Goal: Transaction & Acquisition: Download file/media

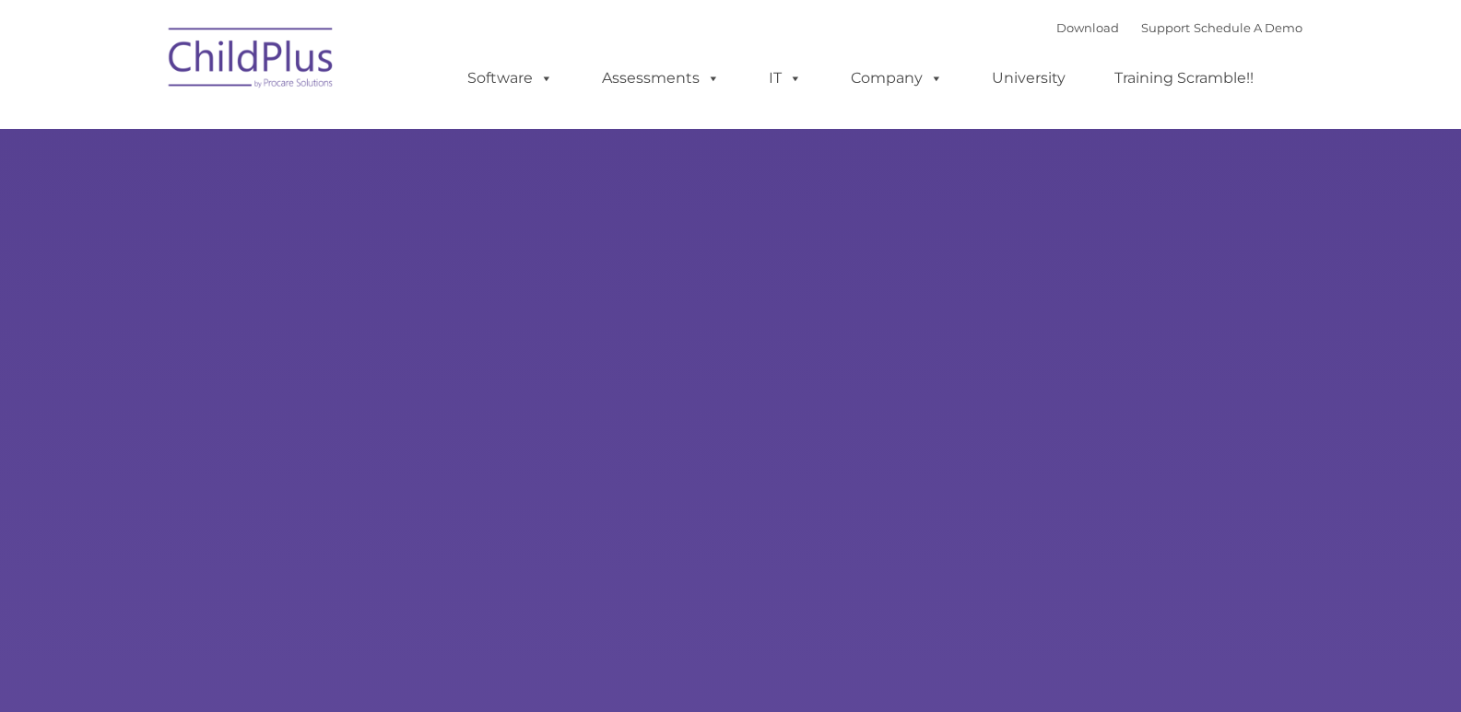
type input ""
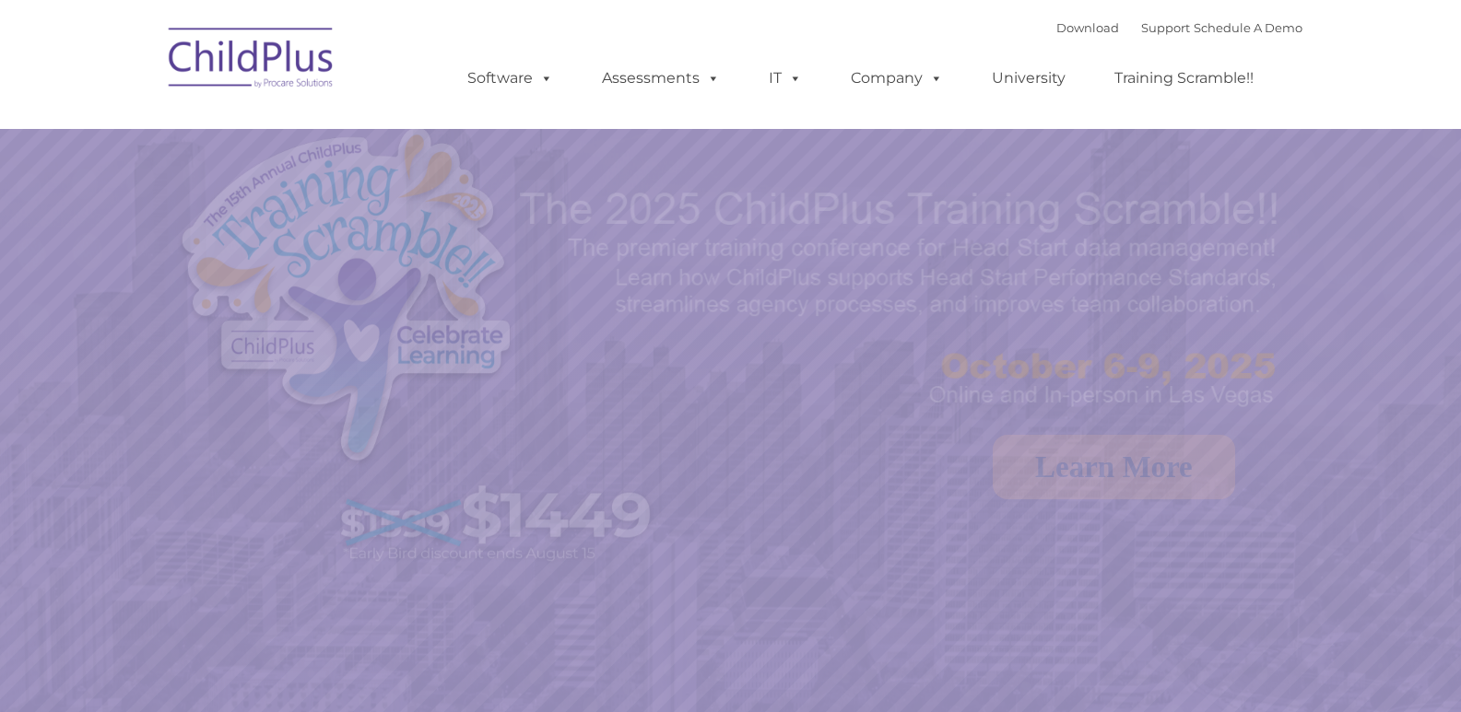
select select "MEDIUM"
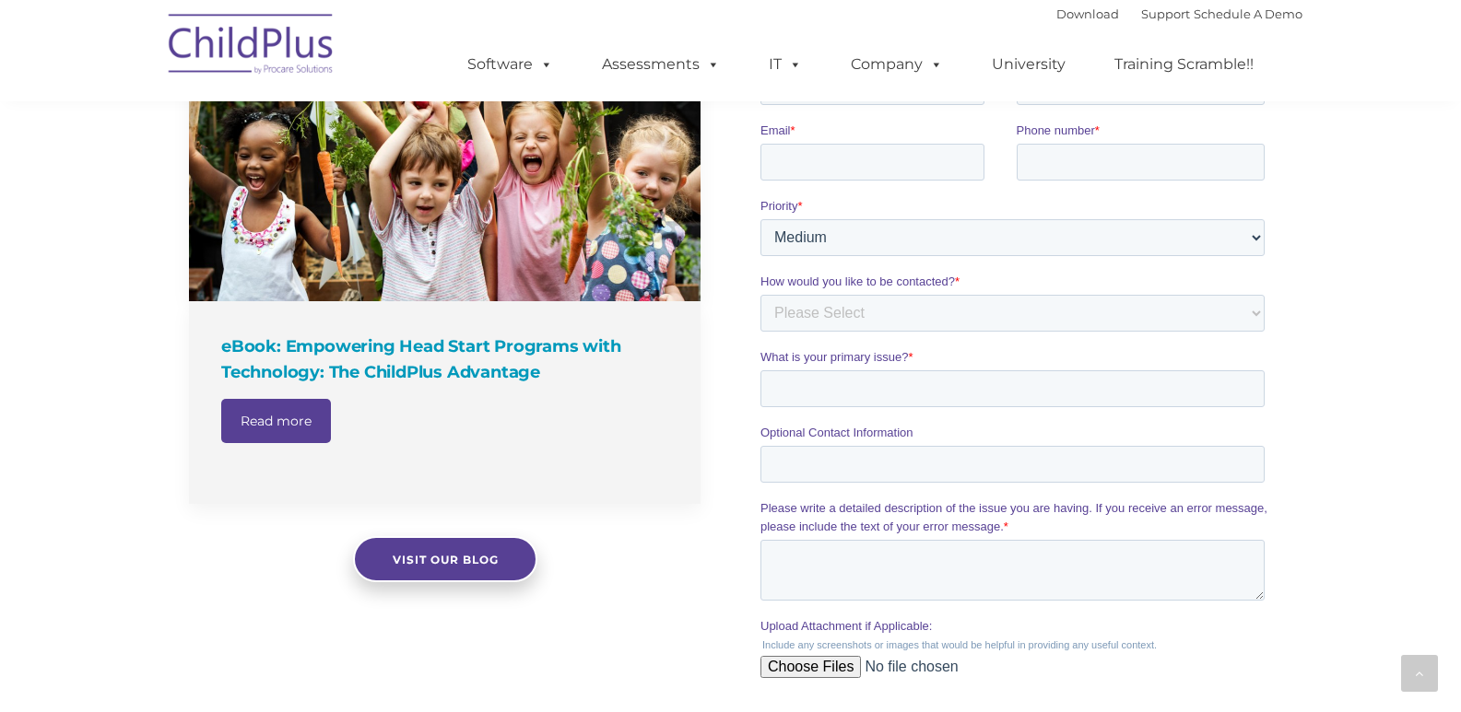
scroll to position [1310, 0]
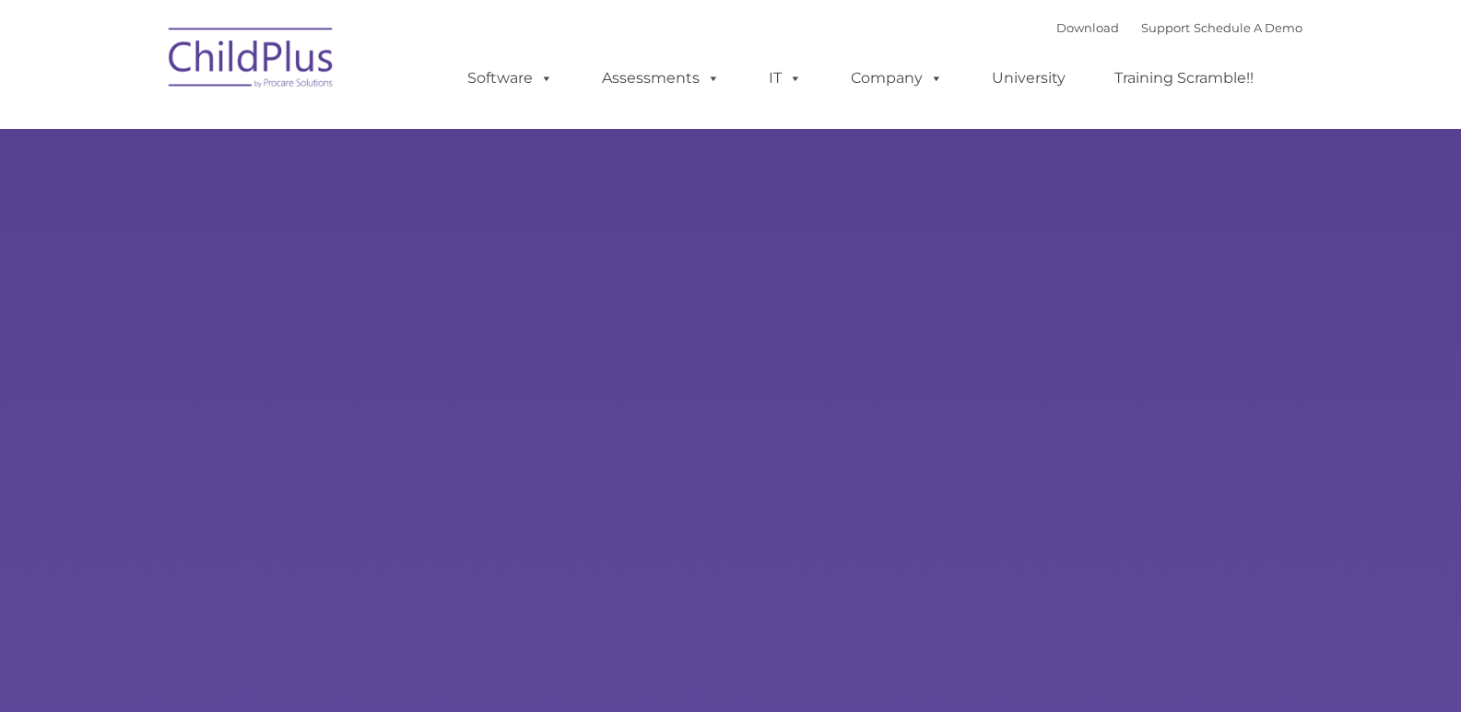
type input ""
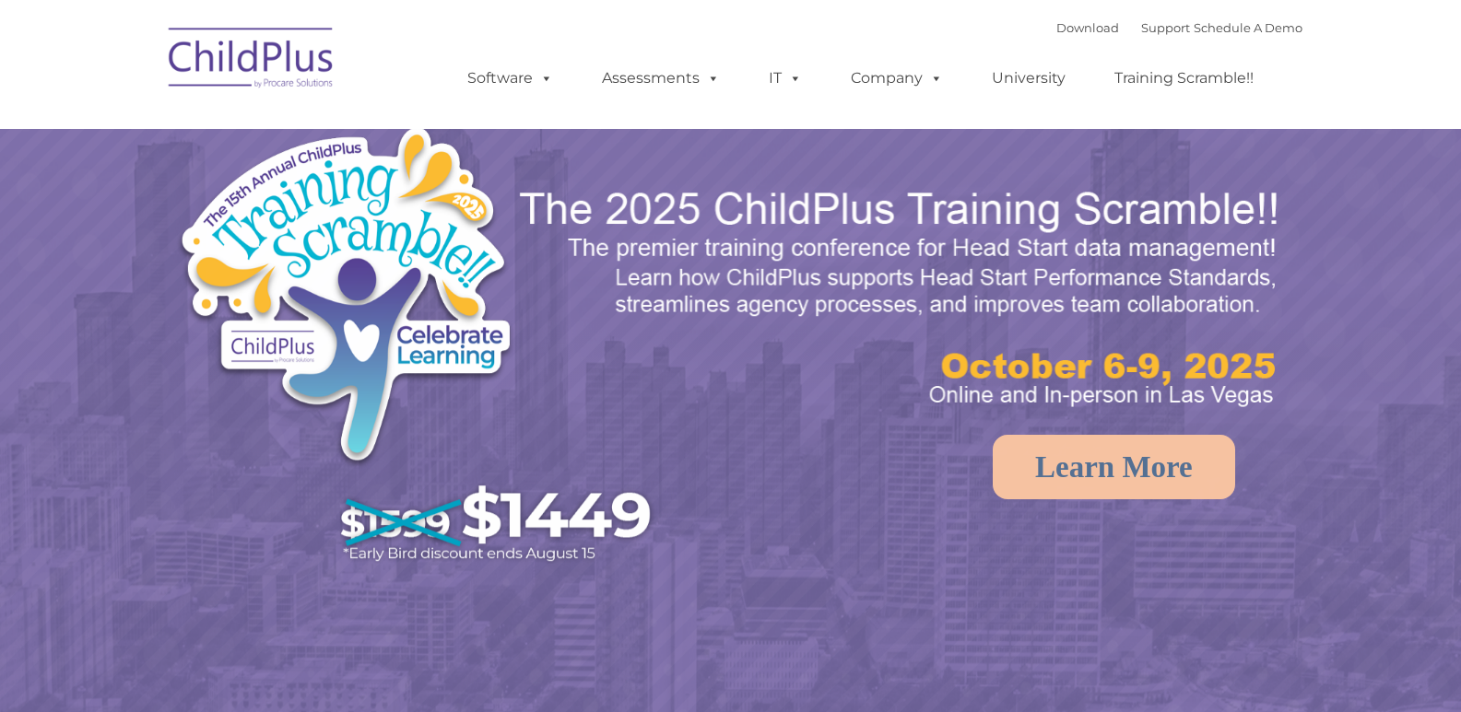
select select "MEDIUM"
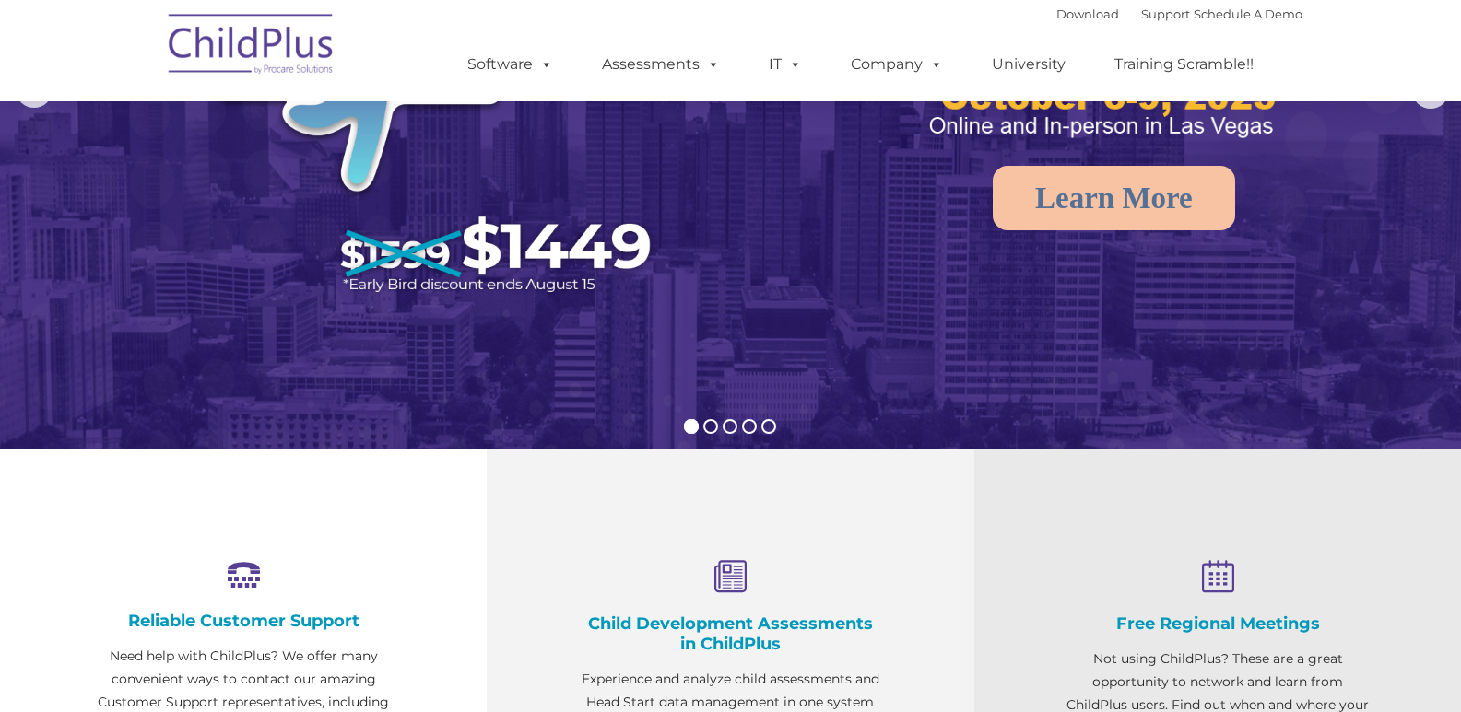
scroll to position [277, 0]
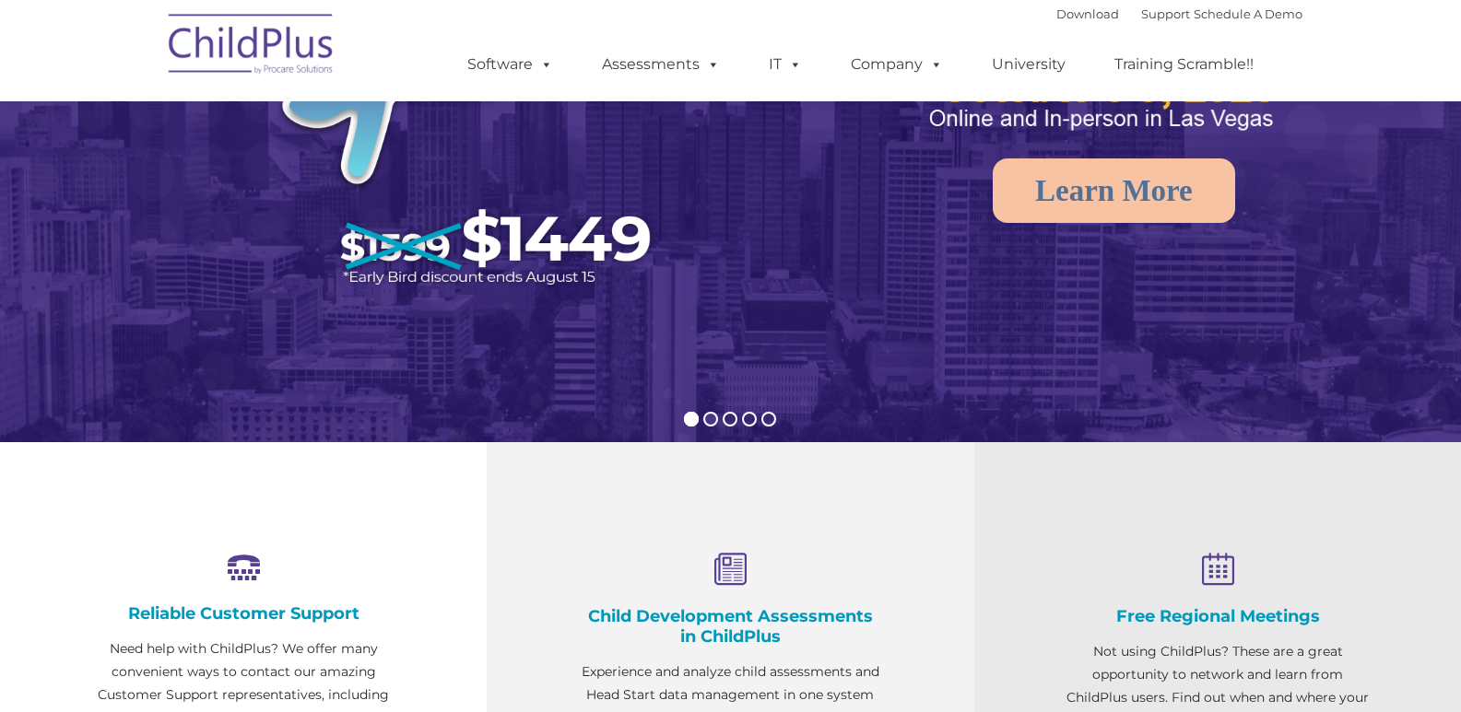
click at [712, 420] on rs-bullet at bounding box center [710, 419] width 15 height 15
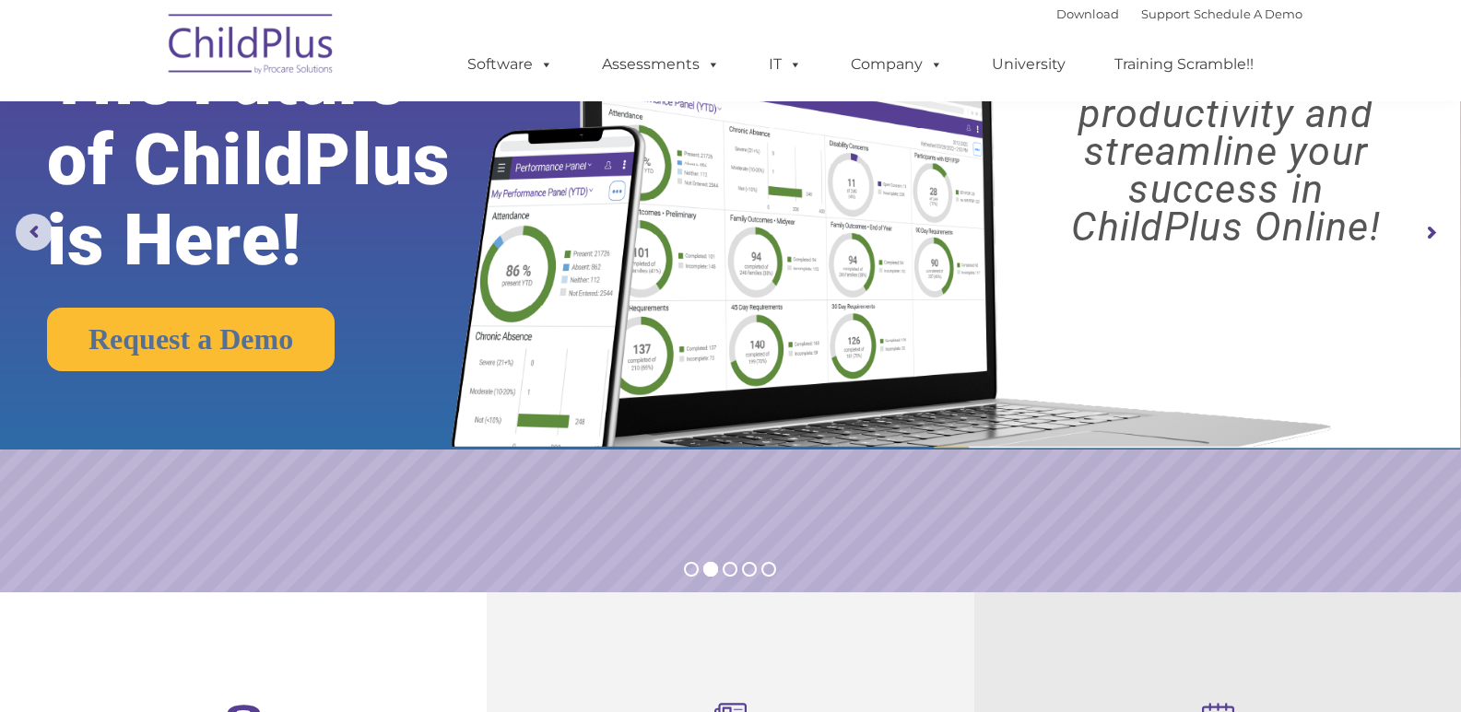
scroll to position [92, 0]
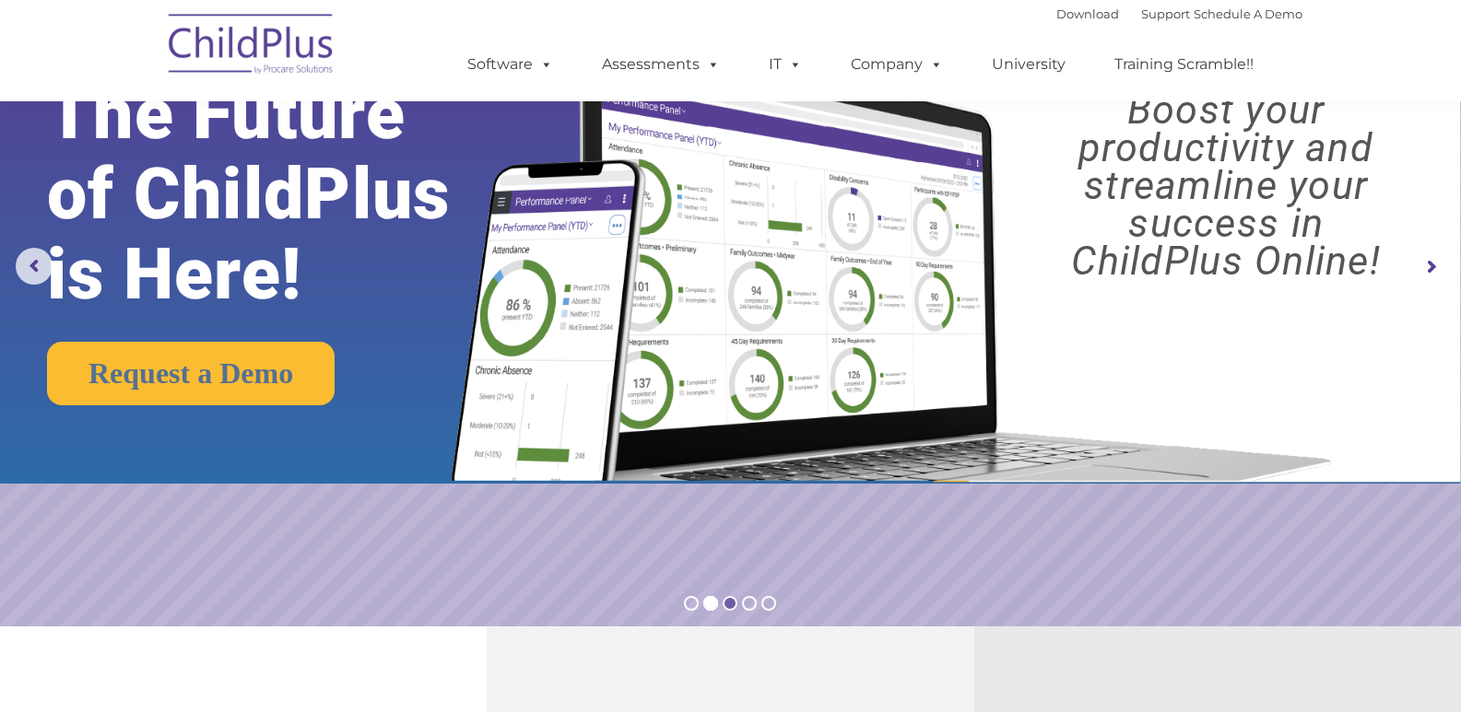
click at [729, 601] on rs-bullet at bounding box center [730, 603] width 15 height 15
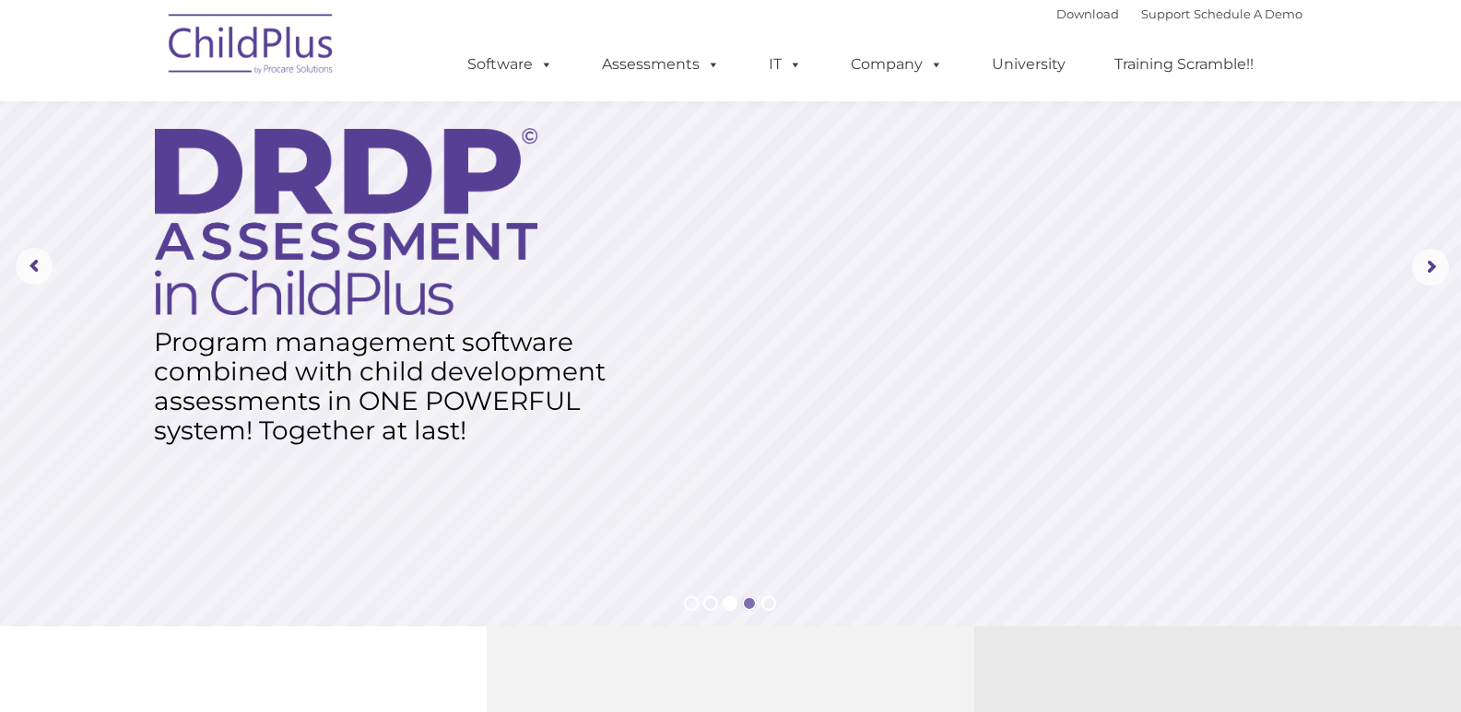
click at [751, 606] on rs-bullet at bounding box center [749, 603] width 15 height 15
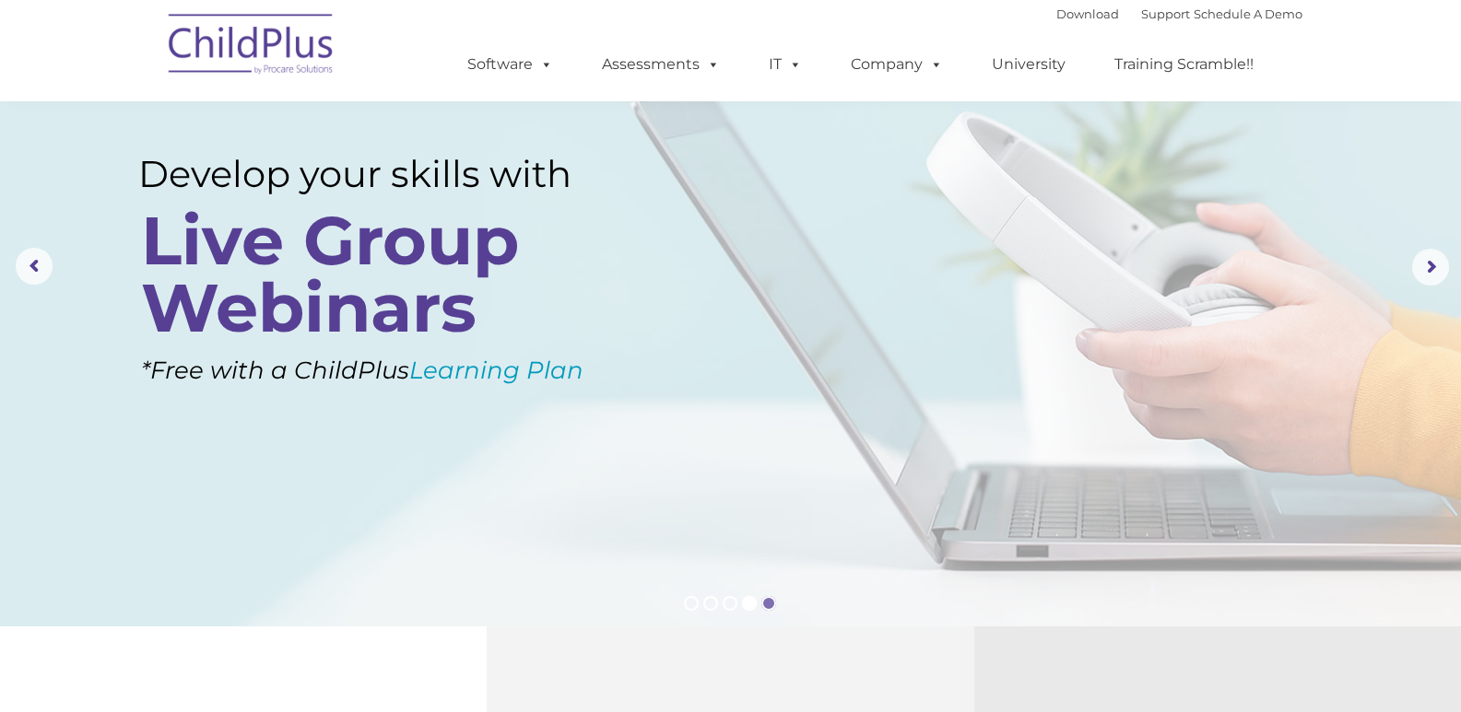
click at [775, 606] on rs-bullet at bounding box center [768, 603] width 15 height 15
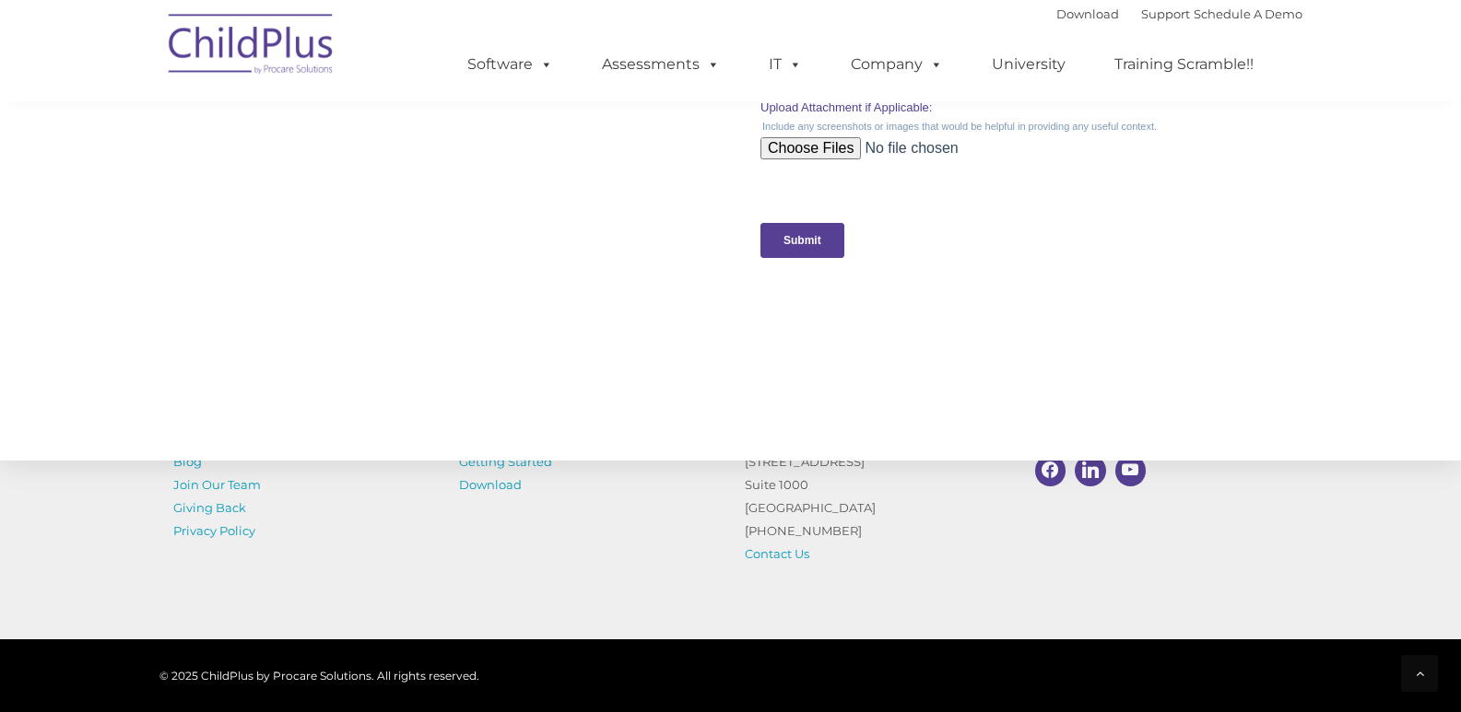
scroll to position [1979, 0]
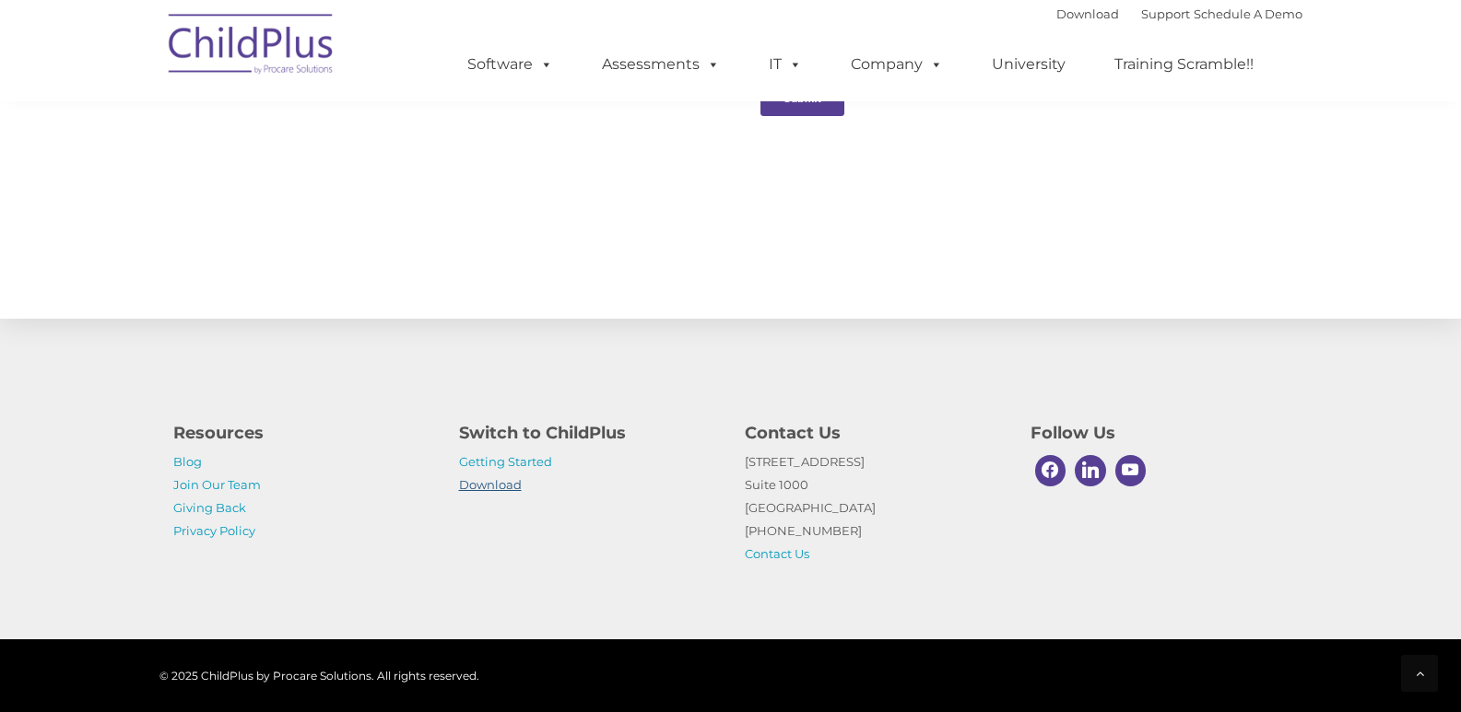
click at [516, 486] on link "Download" at bounding box center [490, 484] width 63 height 15
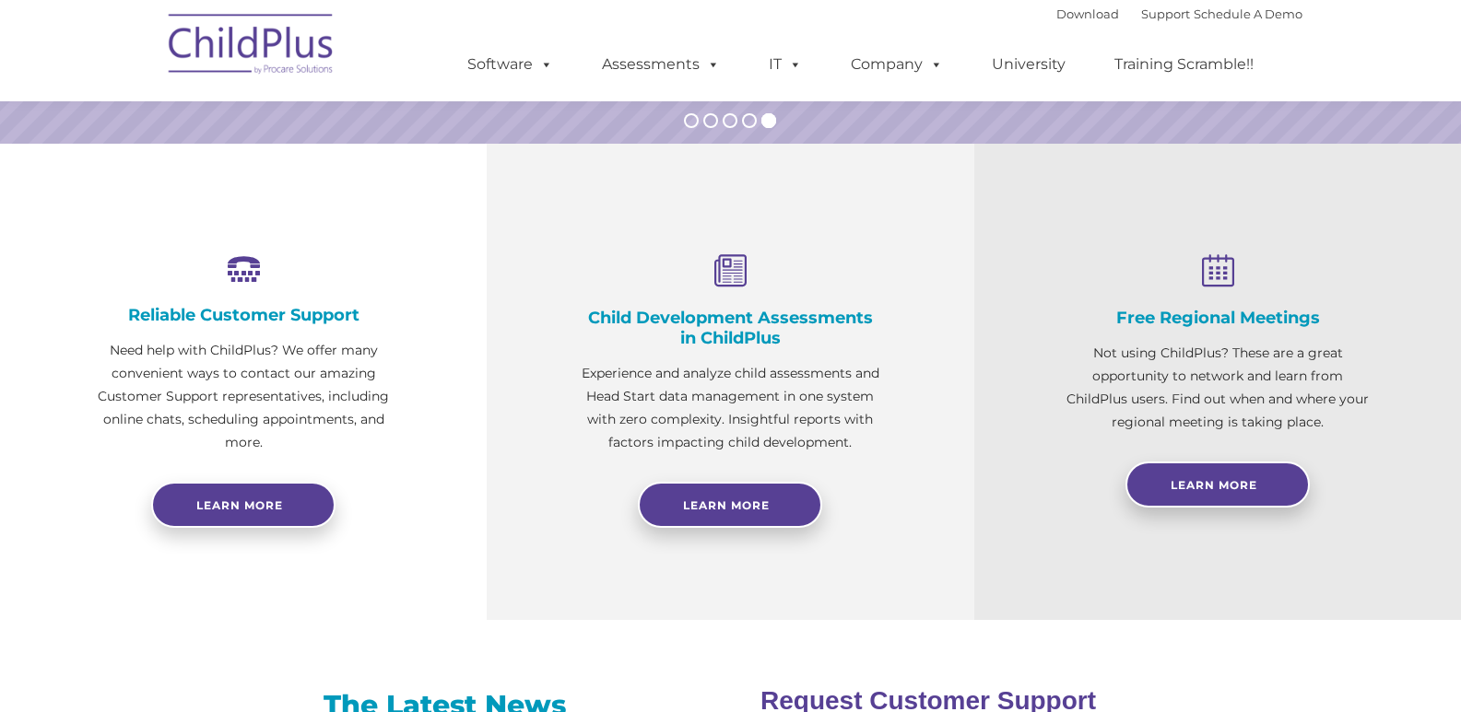
scroll to position [0, 0]
